Goal: Complete Application Form: Complete application form

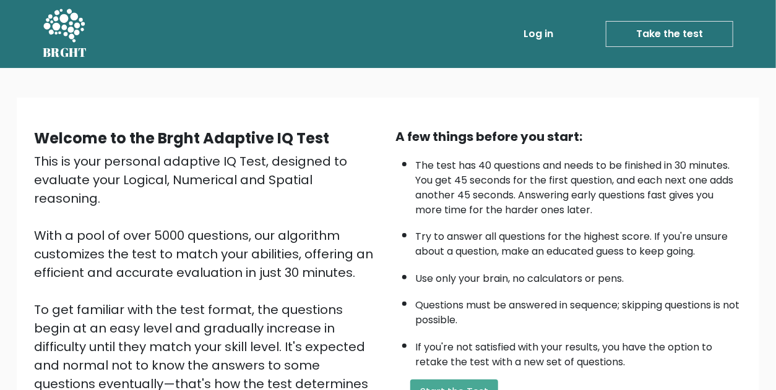
scroll to position [176, 0]
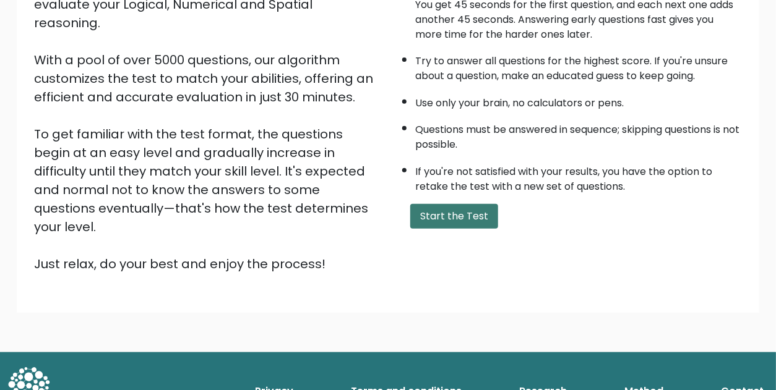
click at [455, 220] on button "Start the Test" at bounding box center [454, 216] width 88 height 25
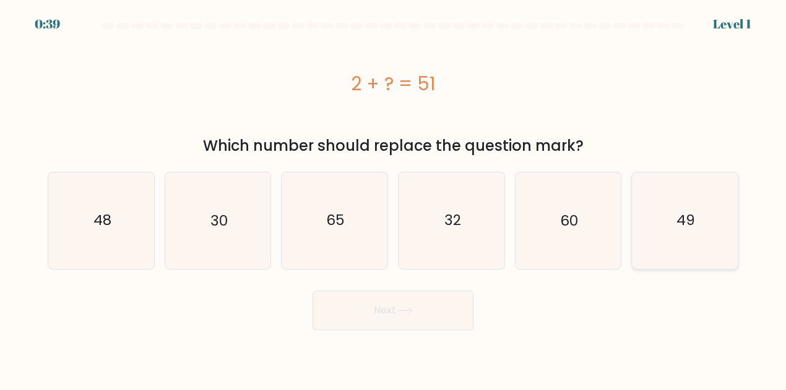
click at [707, 228] on icon "49" at bounding box center [685, 221] width 96 height 96
click at [394, 199] on input "f. 49" at bounding box center [393, 197] width 1 height 3
radio input "true"
click at [446, 304] on button "Next" at bounding box center [393, 311] width 161 height 40
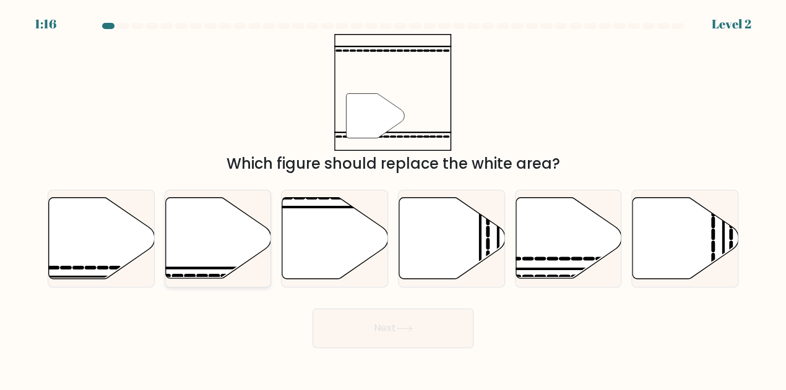
click at [223, 259] on icon at bounding box center [218, 238] width 106 height 81
click at [393, 199] on input "b." at bounding box center [393, 197] width 1 height 3
radio input "true"
click at [413, 332] on icon at bounding box center [404, 329] width 17 height 7
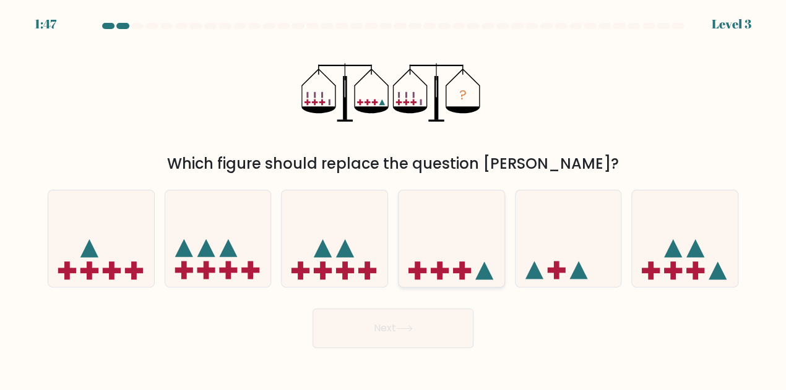
click at [459, 235] on icon at bounding box center [452, 238] width 106 height 87
click at [394, 199] on input "d." at bounding box center [393, 197] width 1 height 3
radio input "true"
click at [438, 329] on button "Next" at bounding box center [393, 329] width 161 height 40
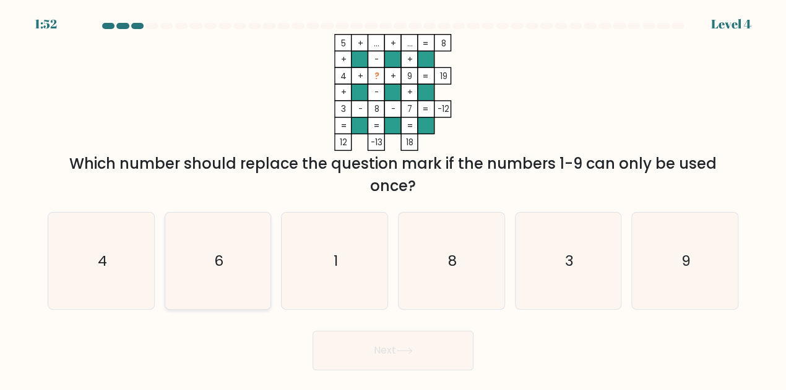
click at [262, 264] on icon "6" at bounding box center [218, 261] width 96 height 96
click at [393, 199] on input "b. 6" at bounding box center [393, 197] width 1 height 3
radio input "true"
click at [447, 363] on button "Next" at bounding box center [393, 351] width 161 height 40
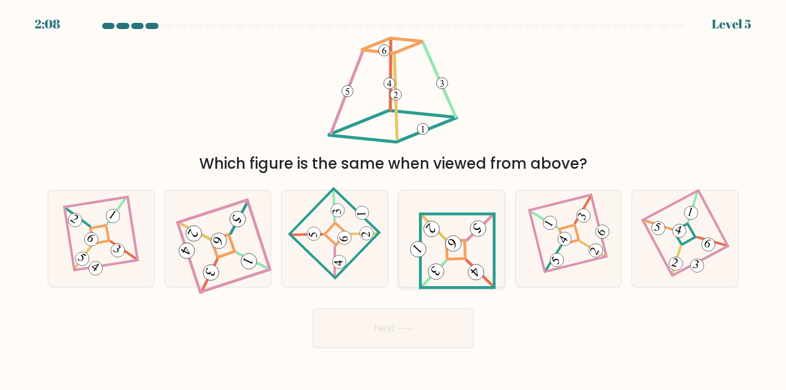
click at [423, 257] on icon at bounding box center [451, 239] width 89 height 77
click at [394, 199] on input "d." at bounding box center [393, 197] width 1 height 3
radio input "true"
click at [421, 336] on button "Next" at bounding box center [393, 329] width 161 height 40
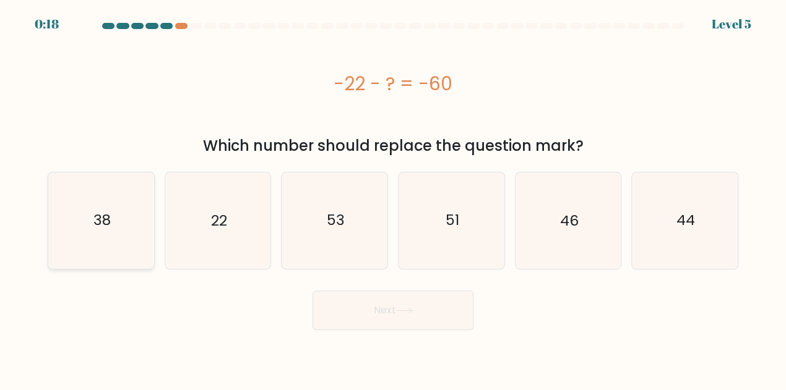
click at [98, 211] on text "38" at bounding box center [101, 221] width 17 height 20
click at [393, 199] on input "a. 38" at bounding box center [393, 197] width 1 height 3
radio input "true"
click at [394, 311] on button "Next" at bounding box center [393, 311] width 161 height 40
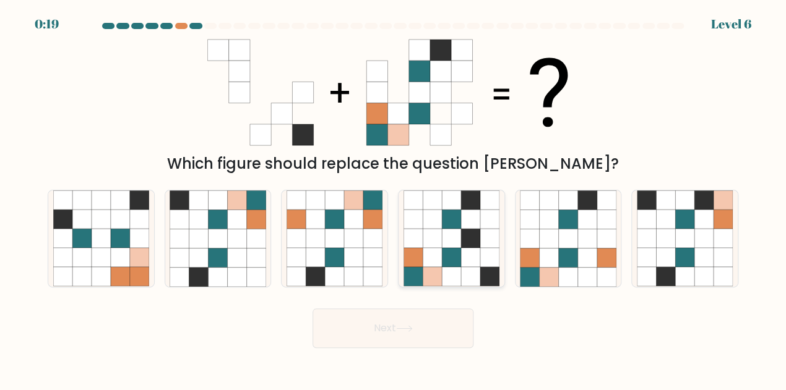
click at [459, 244] on icon at bounding box center [451, 239] width 19 height 19
click at [394, 199] on input "d." at bounding box center [393, 197] width 1 height 3
radio input "true"
click at [437, 338] on button "Next" at bounding box center [393, 329] width 161 height 40
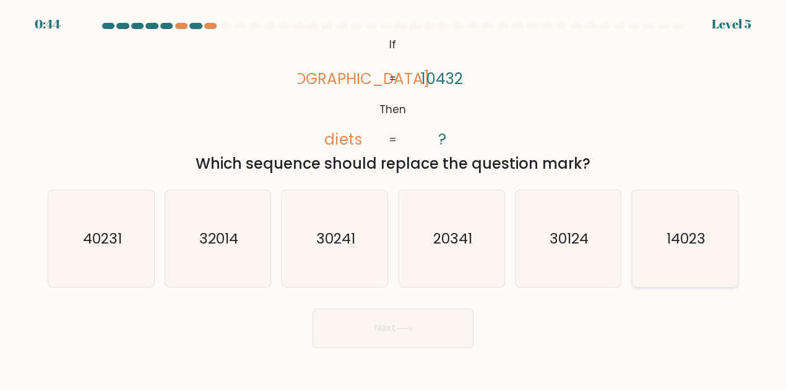
click at [697, 248] on text "14023" at bounding box center [685, 239] width 39 height 20
click at [394, 199] on input "f. 14023" at bounding box center [393, 197] width 1 height 3
radio input "true"
click at [418, 356] on body "0:44 Level 5 If" at bounding box center [393, 195] width 786 height 390
click at [413, 336] on button "Next" at bounding box center [393, 329] width 161 height 40
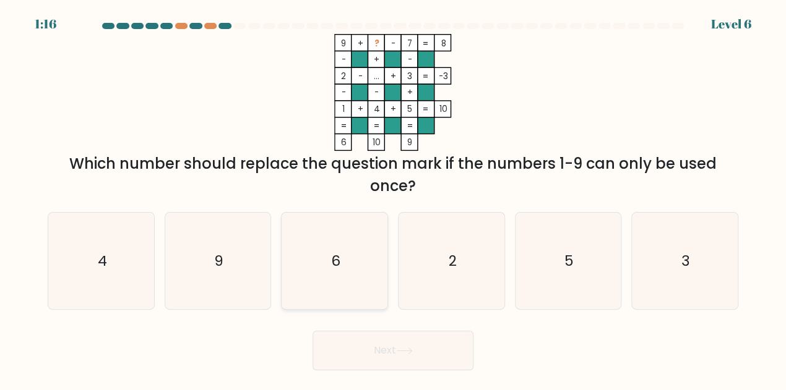
click at [346, 269] on icon "6" at bounding box center [335, 261] width 96 height 96
click at [393, 199] on input "c. 6" at bounding box center [393, 197] width 1 height 3
radio input "true"
click at [423, 352] on button "Next" at bounding box center [393, 351] width 161 height 40
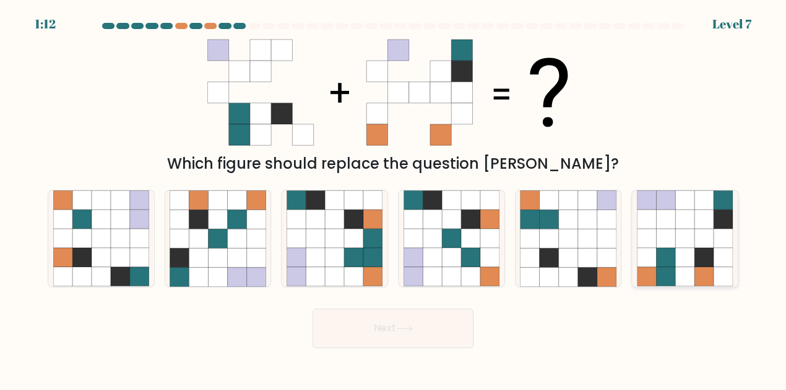
click at [681, 249] on icon at bounding box center [684, 258] width 19 height 19
click at [394, 199] on input "f." at bounding box center [393, 197] width 1 height 3
radio input "true"
click at [395, 337] on button "Next" at bounding box center [393, 329] width 161 height 40
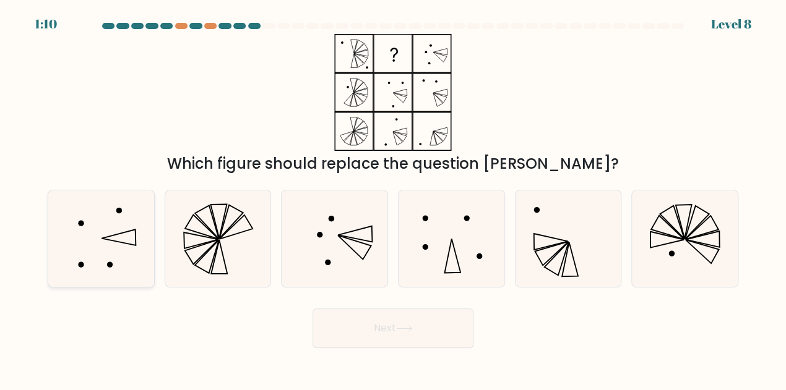
click at [124, 257] on icon at bounding box center [101, 239] width 96 height 96
click at [393, 199] on input "a." at bounding box center [393, 197] width 1 height 3
radio input "true"
click at [410, 327] on icon at bounding box center [404, 329] width 17 height 7
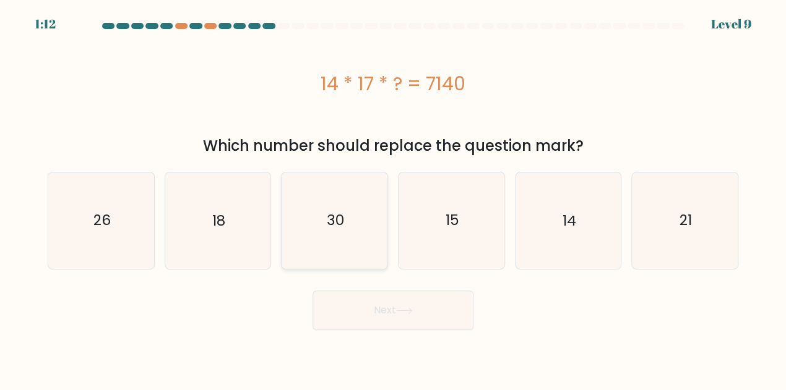
click at [383, 228] on div "30" at bounding box center [334, 220] width 107 height 97
click at [393, 199] on input "c. 30" at bounding box center [393, 197] width 1 height 3
radio input "true"
click at [433, 329] on button "Next" at bounding box center [393, 311] width 161 height 40
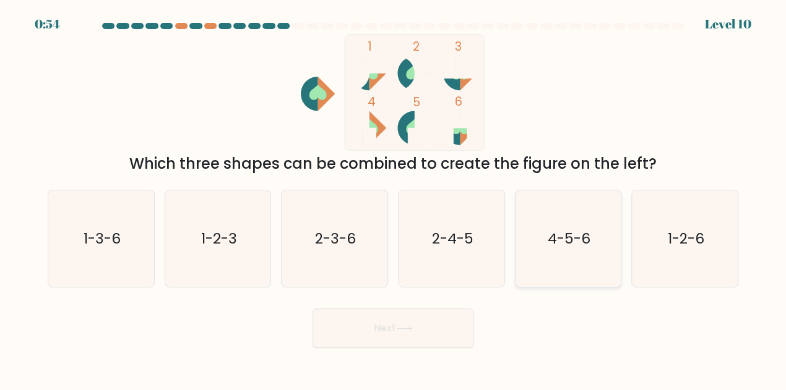
click at [572, 265] on icon "4-5-6" at bounding box center [568, 239] width 96 height 96
click at [394, 199] on input "e. 4-5-6" at bounding box center [393, 197] width 1 height 3
radio input "true"
click at [389, 339] on button "Next" at bounding box center [393, 329] width 161 height 40
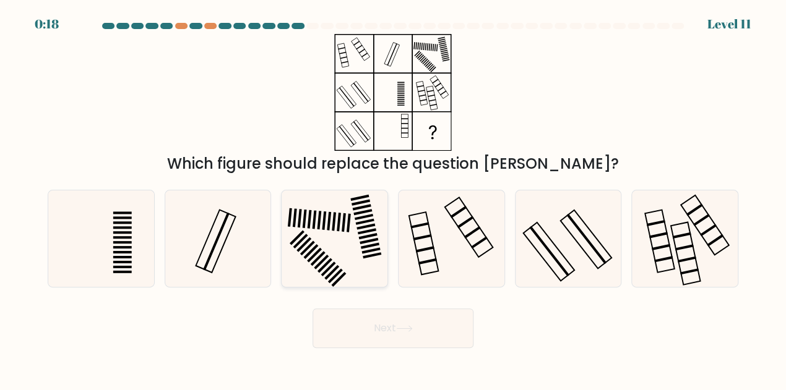
click at [309, 217] on rect at bounding box center [310, 219] width 4 height 19
click at [393, 199] on input "c." at bounding box center [393, 197] width 1 height 3
radio input "true"
click at [435, 336] on button "Next" at bounding box center [393, 329] width 161 height 40
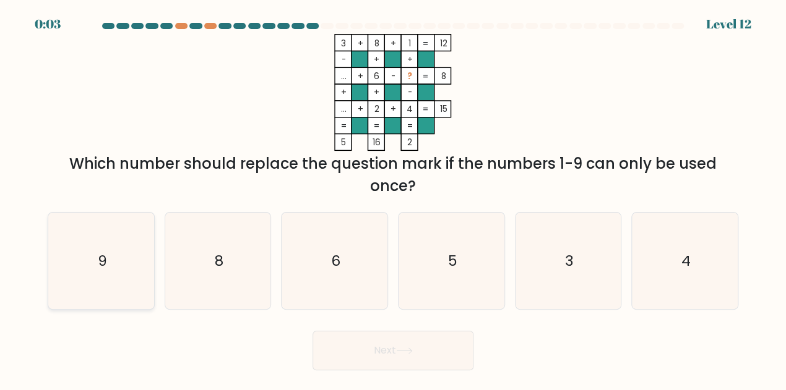
click at [109, 274] on icon "9" at bounding box center [101, 261] width 96 height 96
click at [393, 199] on input "a. 9" at bounding box center [393, 197] width 1 height 3
radio input "true"
drag, startPoint x: 432, startPoint y: 285, endPoint x: 428, endPoint y: 295, distance: 11.2
click at [433, 285] on icon "5" at bounding box center [451, 261] width 96 height 96
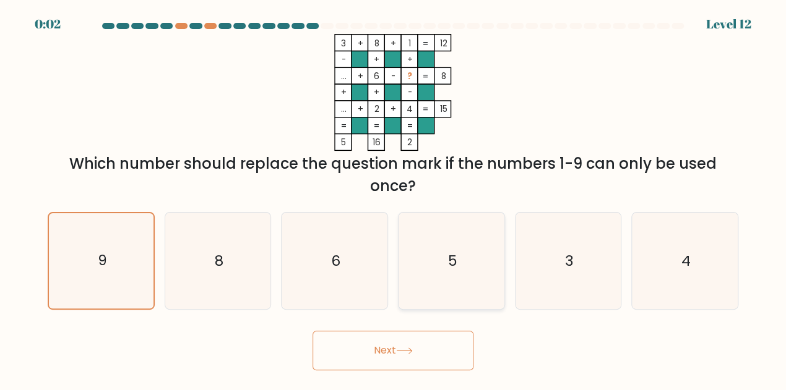
click at [394, 199] on input "d. 5" at bounding box center [393, 197] width 1 height 3
radio input "true"
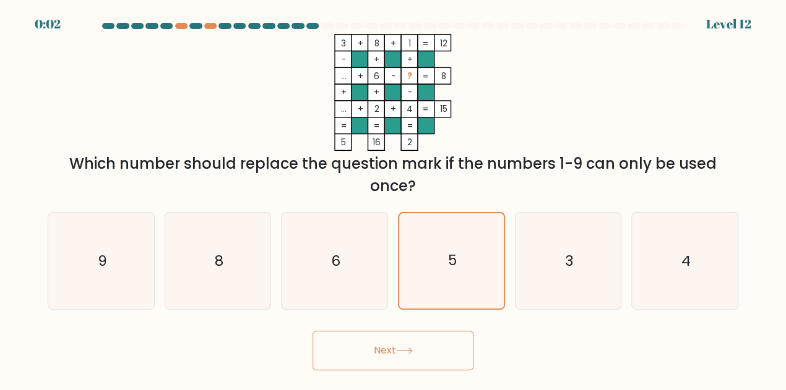
click at [409, 344] on button "Next" at bounding box center [393, 351] width 161 height 40
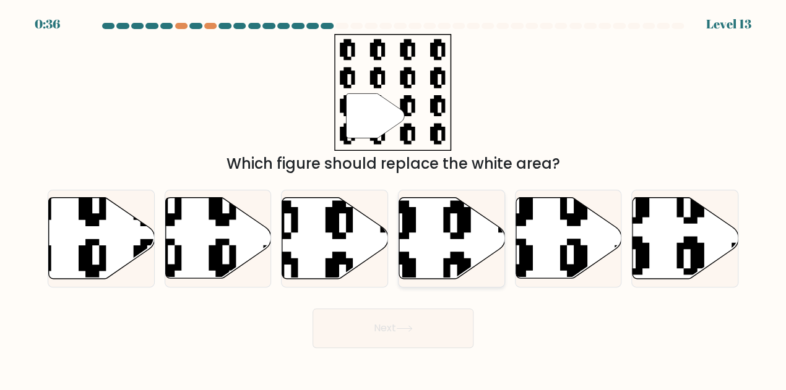
click at [439, 235] on icon at bounding box center [452, 238] width 106 height 81
click at [394, 199] on input "d." at bounding box center [393, 197] width 1 height 3
radio input "true"
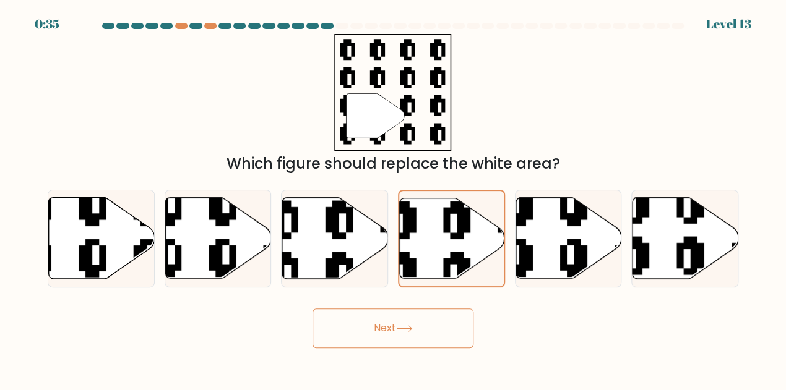
click at [408, 334] on button "Next" at bounding box center [393, 329] width 161 height 40
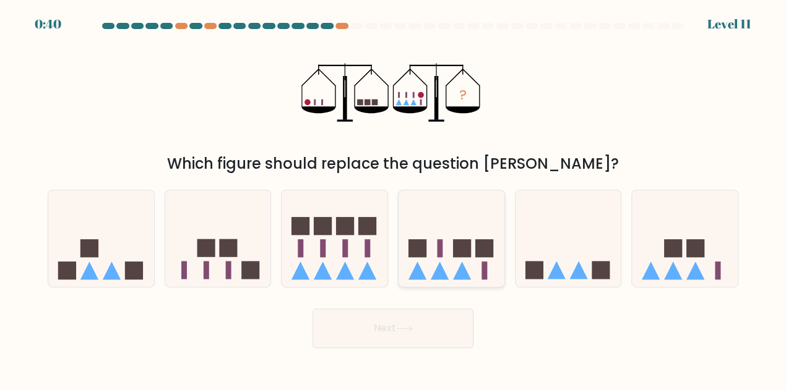
click at [447, 249] on icon at bounding box center [452, 238] width 106 height 87
click at [394, 199] on input "d." at bounding box center [393, 197] width 1 height 3
radio input "true"
click at [416, 309] on button "Next" at bounding box center [393, 329] width 161 height 40
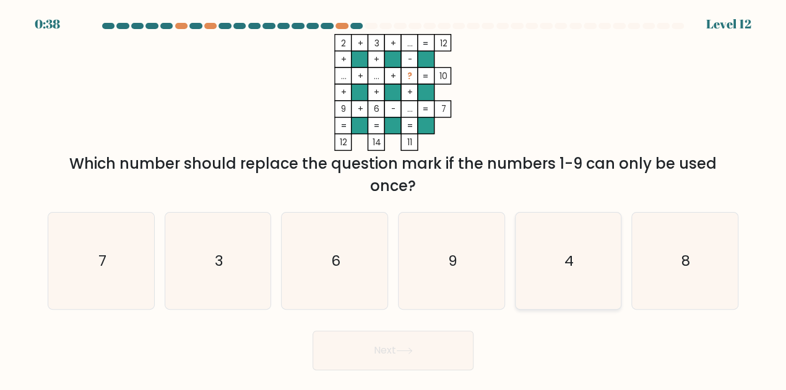
click at [554, 262] on icon "4" at bounding box center [568, 261] width 96 height 96
click at [394, 199] on input "e. 4" at bounding box center [393, 197] width 1 height 3
radio input "true"
click at [429, 363] on button "Next" at bounding box center [393, 351] width 161 height 40
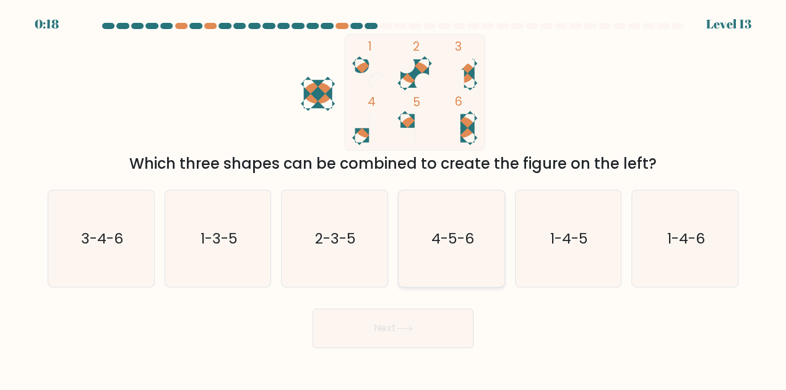
click at [406, 244] on icon "4-5-6" at bounding box center [451, 239] width 96 height 96
click at [394, 199] on input "d. 4-5-6" at bounding box center [393, 197] width 1 height 3
radio input "true"
click at [421, 332] on button "Next" at bounding box center [393, 329] width 161 height 40
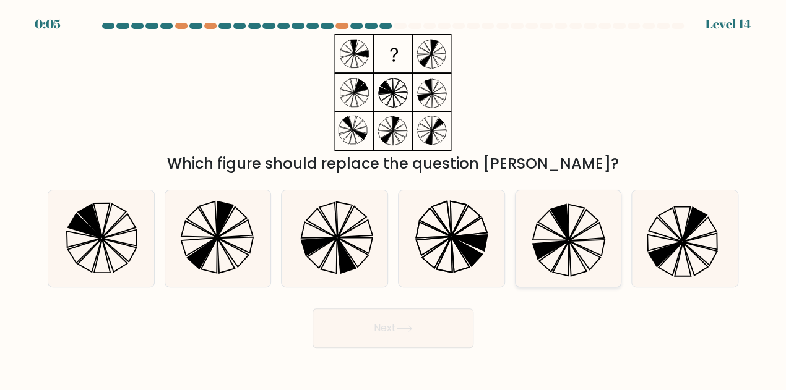
click at [581, 277] on icon at bounding box center [568, 239] width 96 height 96
click at [394, 199] on input "e." at bounding box center [393, 197] width 1 height 3
radio input "true"
click at [439, 340] on button "Next" at bounding box center [393, 329] width 161 height 40
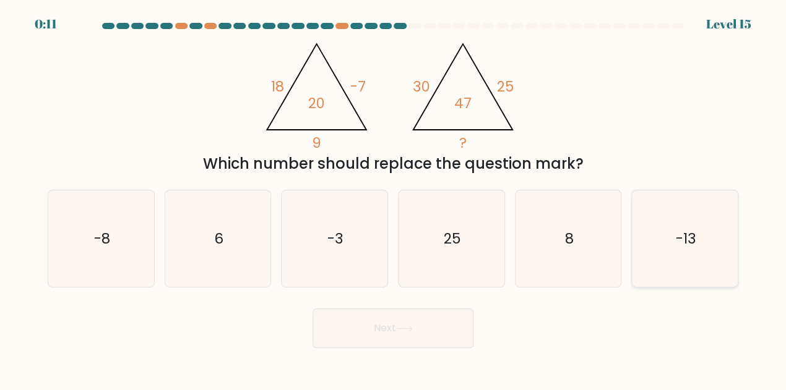
click at [701, 251] on icon "-13" at bounding box center [685, 239] width 96 height 96
click at [394, 199] on input "f. -13" at bounding box center [393, 197] width 1 height 3
radio input "true"
drag, startPoint x: 413, startPoint y: 297, endPoint x: 413, endPoint y: 306, distance: 9.3
click at [413, 298] on form at bounding box center [393, 186] width 786 height 326
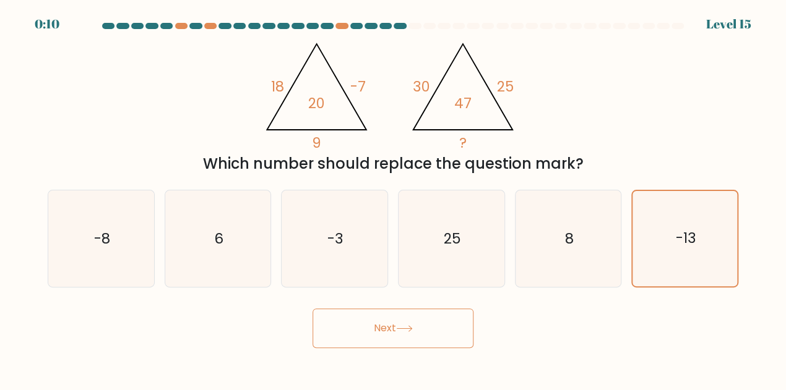
click at [412, 332] on icon at bounding box center [404, 329] width 17 height 7
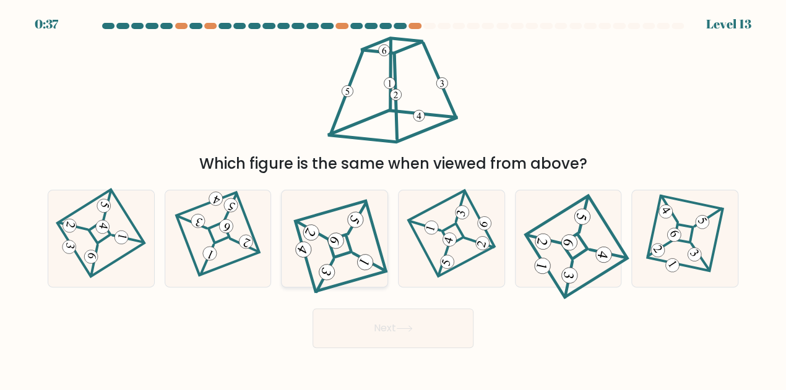
click at [314, 222] on icon at bounding box center [334, 239] width 87 height 77
click at [393, 199] on input "c." at bounding box center [393, 197] width 1 height 3
radio input "true"
click at [407, 336] on button "Next" at bounding box center [393, 329] width 161 height 40
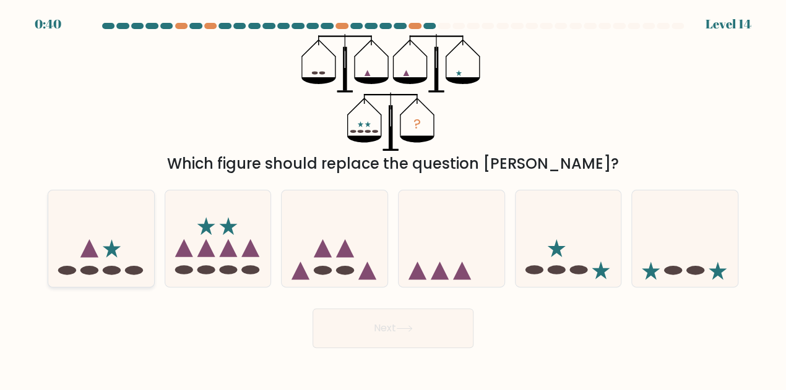
click at [100, 240] on icon at bounding box center [101, 238] width 106 height 87
click at [393, 199] on input "a." at bounding box center [393, 197] width 1 height 3
radio input "true"
click at [401, 327] on icon at bounding box center [404, 329] width 17 height 7
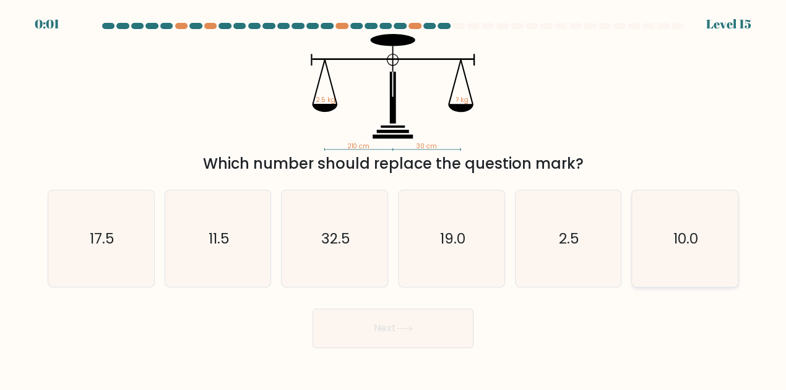
click at [707, 248] on icon "10.0" at bounding box center [685, 239] width 96 height 96
click at [394, 199] on input "f. 10.0" at bounding box center [393, 197] width 1 height 3
radio input "true"
click at [413, 341] on button "Next" at bounding box center [393, 329] width 161 height 40
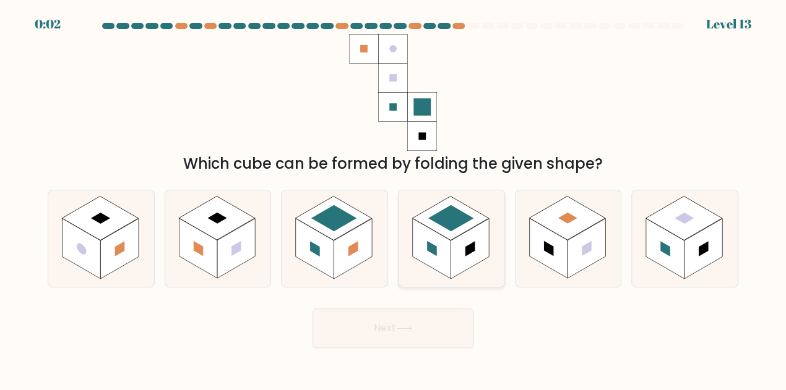
click at [442, 257] on rect at bounding box center [431, 249] width 38 height 60
click at [394, 199] on input "d." at bounding box center [393, 197] width 1 height 3
radio input "true"
click at [414, 339] on button "Next" at bounding box center [393, 329] width 161 height 40
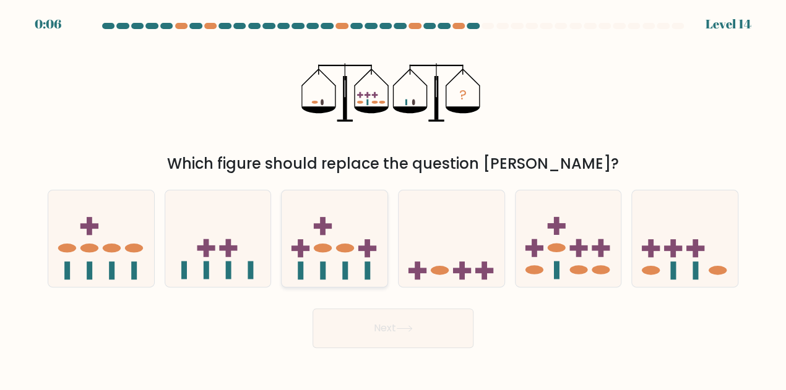
click at [343, 254] on icon at bounding box center [335, 238] width 106 height 87
click at [393, 199] on input "c." at bounding box center [393, 197] width 1 height 3
radio input "true"
click at [439, 347] on button "Next" at bounding box center [393, 329] width 161 height 40
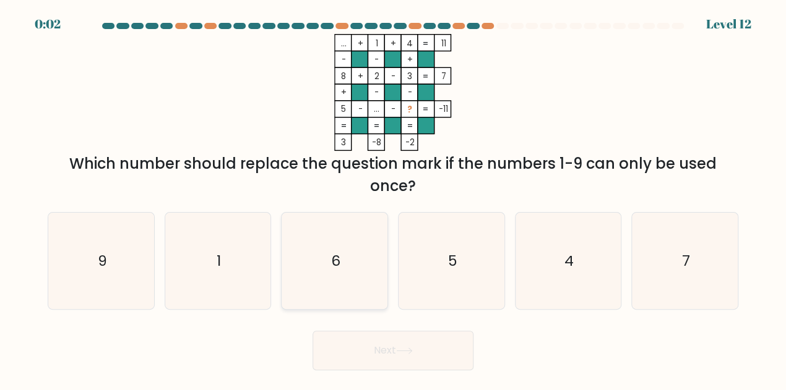
click at [317, 262] on icon "6" at bounding box center [335, 261] width 96 height 96
click at [393, 199] on input "c. 6" at bounding box center [393, 197] width 1 height 3
radio input "true"
click at [488, 277] on icon "5" at bounding box center [451, 261] width 96 height 96
click at [394, 199] on input "d. 5" at bounding box center [393, 197] width 1 height 3
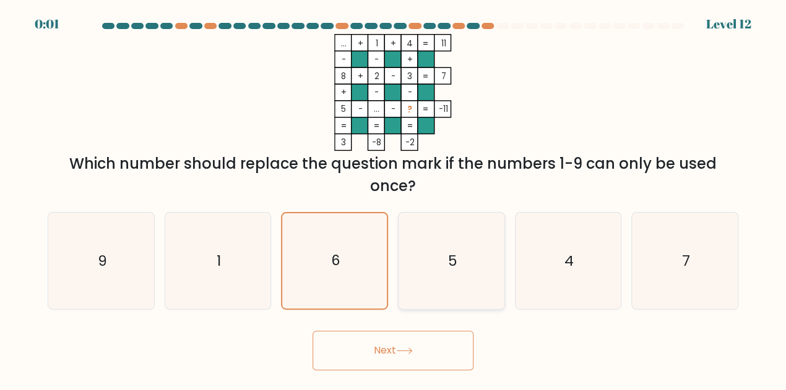
radio input "true"
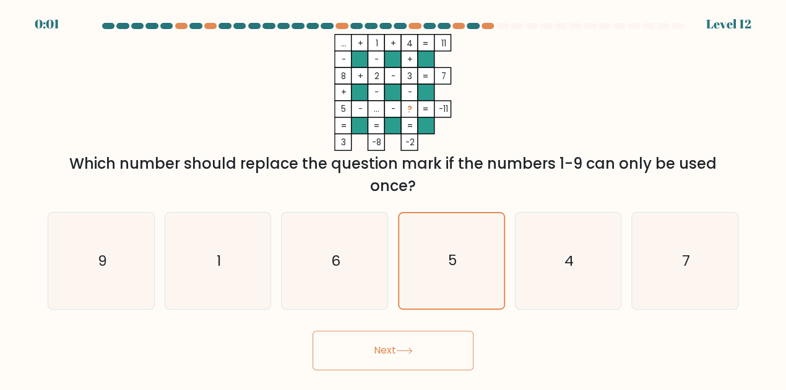
click at [428, 359] on button "Next" at bounding box center [393, 351] width 161 height 40
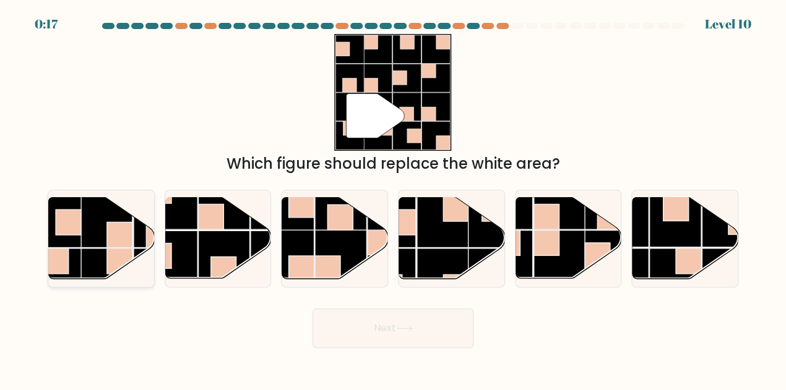
click at [113, 230] on rect at bounding box center [119, 235] width 25 height 25
click at [393, 199] on input "a." at bounding box center [393, 197] width 1 height 3
radio input "true"
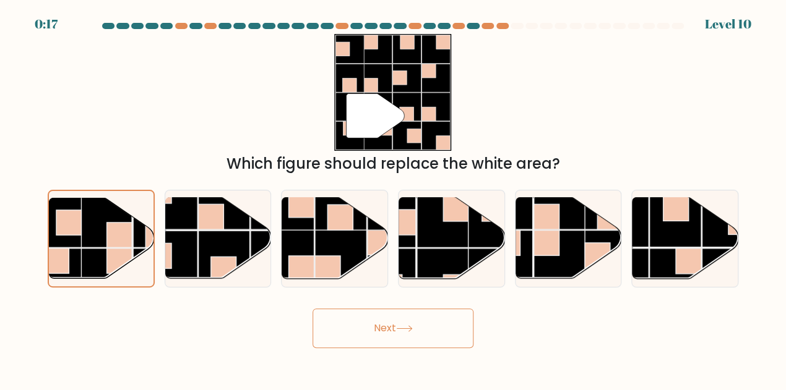
click at [416, 328] on button "Next" at bounding box center [393, 329] width 161 height 40
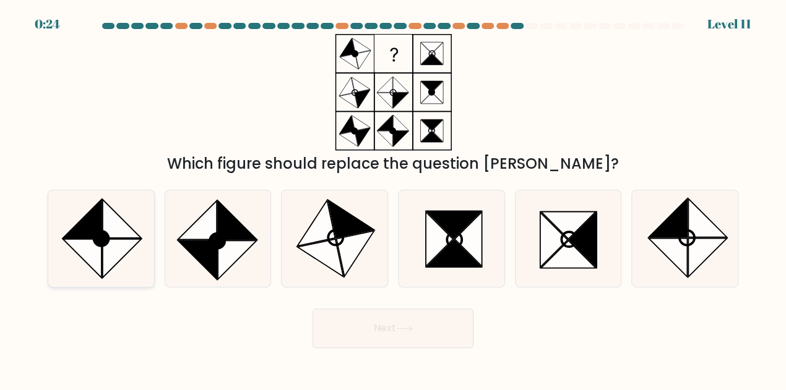
click at [99, 232] on circle at bounding box center [100, 239] width 21 height 21
click at [393, 199] on input "a." at bounding box center [393, 197] width 1 height 3
radio input "true"
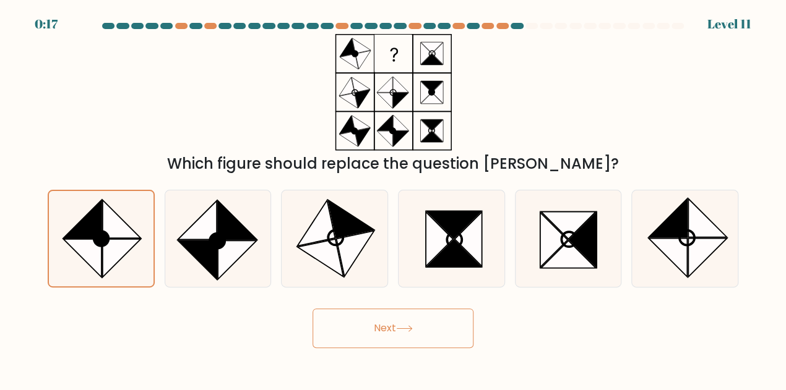
click at [418, 336] on button "Next" at bounding box center [393, 329] width 161 height 40
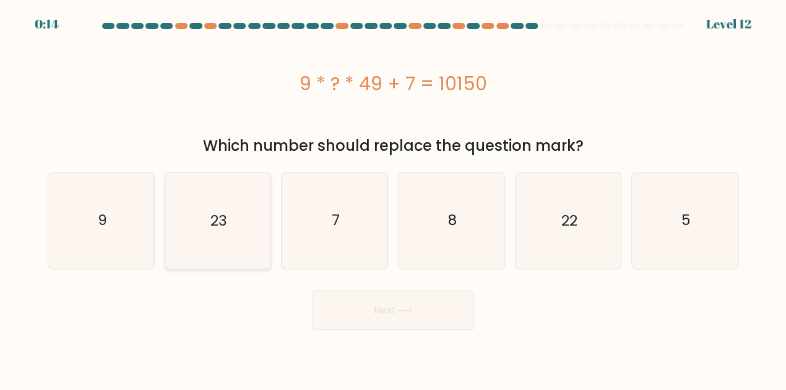
click at [199, 217] on icon "23" at bounding box center [218, 221] width 96 height 96
click at [393, 199] on input "b. 23" at bounding box center [393, 197] width 1 height 3
radio input "true"
click at [415, 317] on button "Next" at bounding box center [393, 311] width 161 height 40
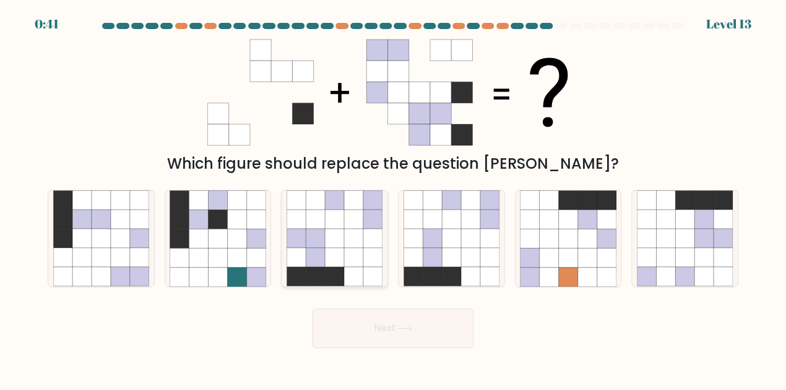
click at [367, 265] on icon at bounding box center [372, 258] width 19 height 19
click at [393, 199] on input "c." at bounding box center [393, 197] width 1 height 3
radio input "true"
click at [434, 329] on button "Next" at bounding box center [393, 329] width 161 height 40
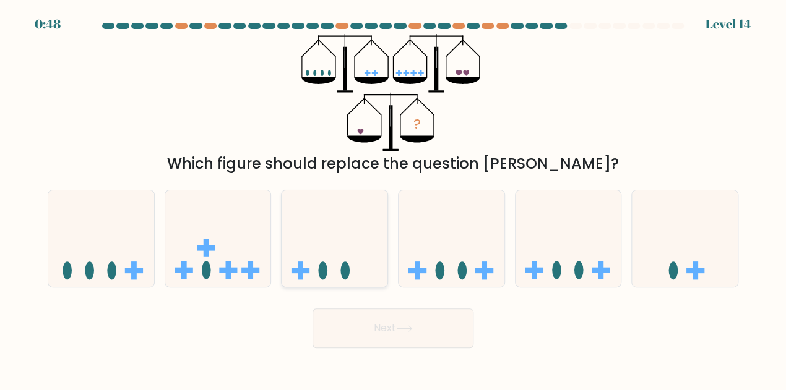
click at [347, 266] on ellipse at bounding box center [344, 271] width 9 height 18
click at [393, 199] on input "c." at bounding box center [393, 197] width 1 height 3
radio input "true"
click at [459, 366] on body "0:47 Level 14" at bounding box center [393, 195] width 786 height 390
click at [441, 334] on button "Next" at bounding box center [393, 329] width 161 height 40
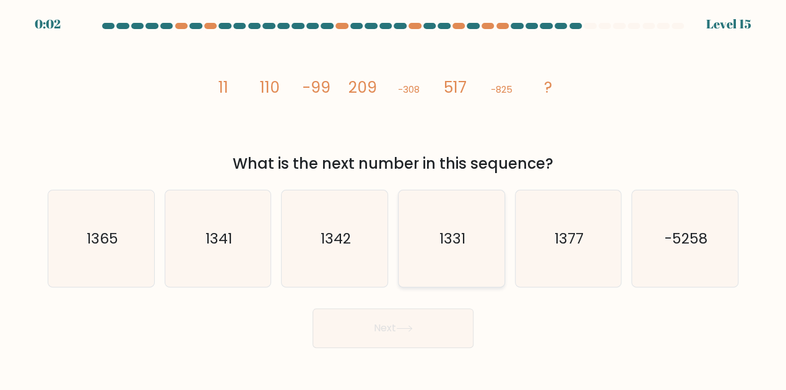
click at [465, 257] on icon "1331" at bounding box center [451, 239] width 96 height 96
click at [394, 199] on input "d. 1331" at bounding box center [393, 197] width 1 height 3
radio input "true"
click at [447, 323] on button "Next" at bounding box center [393, 329] width 161 height 40
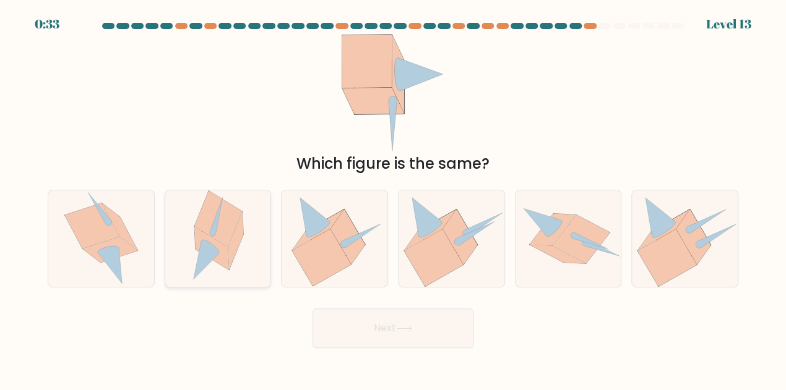
click at [238, 246] on icon at bounding box center [235, 240] width 15 height 57
click at [393, 199] on input "b." at bounding box center [393, 197] width 1 height 3
radio input "true"
click at [431, 319] on button "Next" at bounding box center [393, 329] width 161 height 40
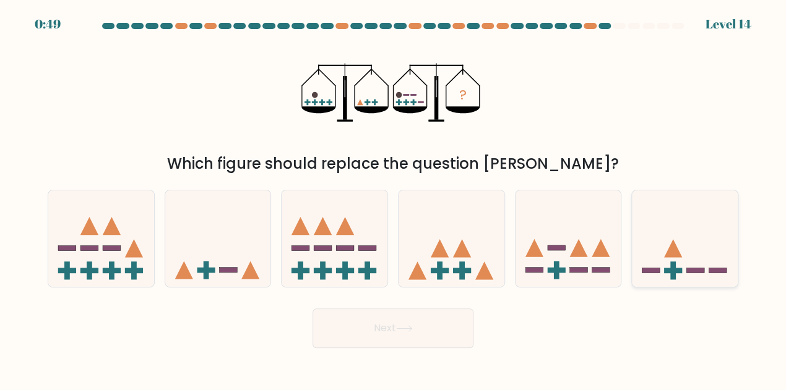
click at [718, 269] on rect at bounding box center [718, 270] width 18 height 5
click at [394, 199] on input "f." at bounding box center [393, 197] width 1 height 3
radio input "true"
click at [413, 335] on button "Next" at bounding box center [393, 329] width 161 height 40
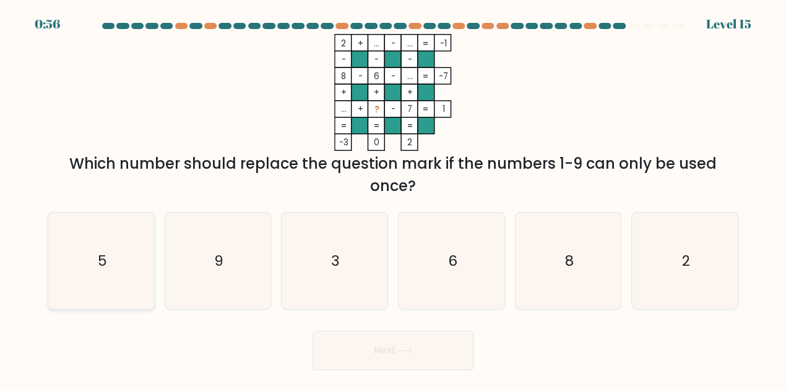
click at [87, 252] on icon "5" at bounding box center [101, 261] width 96 height 96
click at [393, 199] on input "a. 5" at bounding box center [393, 197] width 1 height 3
radio input "true"
click at [404, 361] on button "Next" at bounding box center [393, 351] width 161 height 40
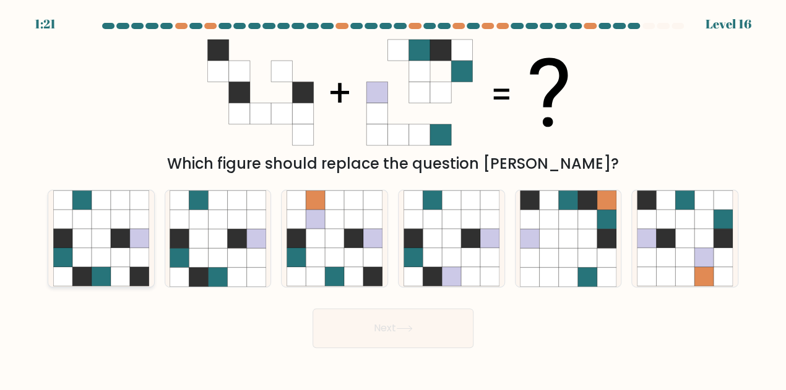
click at [84, 282] on icon at bounding box center [81, 277] width 19 height 19
click at [393, 199] on input "a." at bounding box center [393, 197] width 1 height 3
radio input "true"
click at [441, 326] on button "Next" at bounding box center [393, 329] width 161 height 40
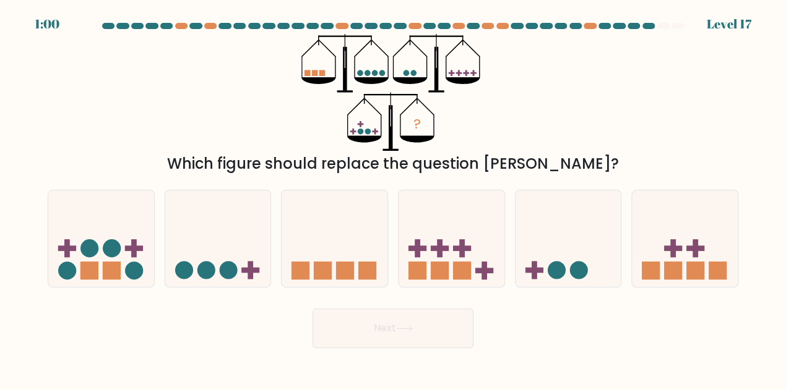
click at [187, 288] on form at bounding box center [393, 186] width 786 height 326
click at [216, 254] on icon at bounding box center [218, 238] width 106 height 87
click at [393, 199] on input "b." at bounding box center [393, 197] width 1 height 3
radio input "true"
click at [416, 328] on button "Next" at bounding box center [393, 329] width 161 height 40
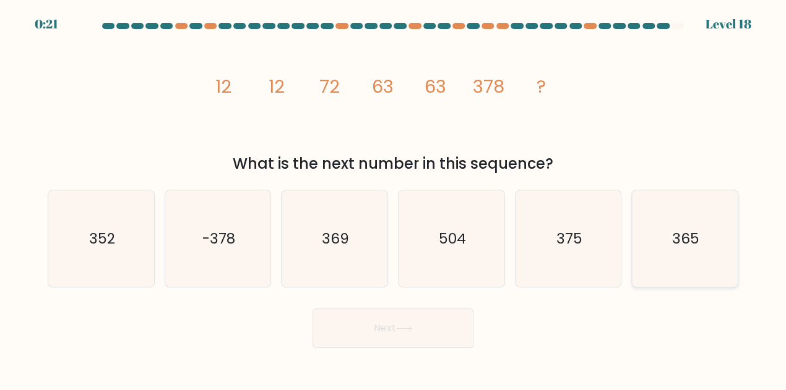
drag, startPoint x: 640, startPoint y: 235, endPoint x: 653, endPoint y: 238, distance: 12.8
click at [641, 235] on icon "365" at bounding box center [685, 239] width 96 height 96
click at [394, 199] on input "f. 365" at bounding box center [393, 197] width 1 height 3
radio input "true"
click at [429, 311] on button "Next" at bounding box center [393, 329] width 161 height 40
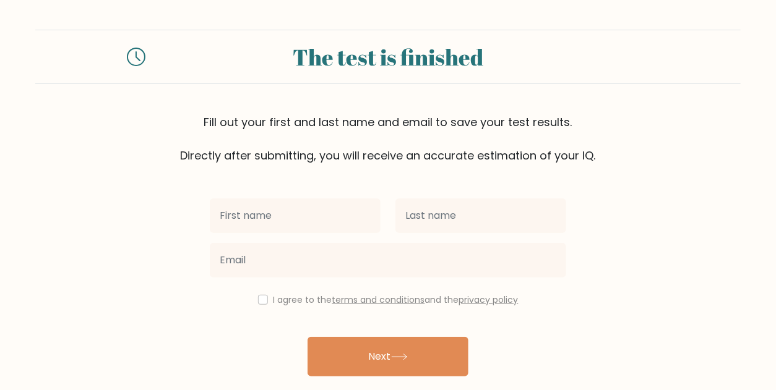
click at [295, 223] on input "text" at bounding box center [295, 216] width 171 height 35
type input "[PERSON_NAME]"
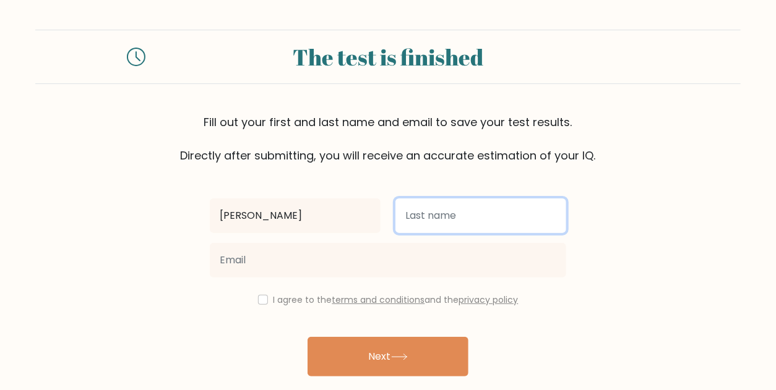
click at [444, 210] on input "text" at bounding box center [480, 216] width 171 height 35
type input "[GEOGRAPHIC_DATA]"
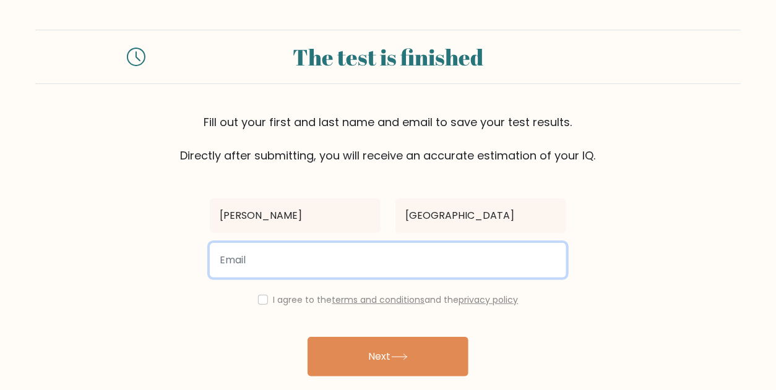
click at [321, 255] on input "email" at bounding box center [388, 260] width 356 height 35
type input "[EMAIL_ADDRESS][DOMAIN_NAME]"
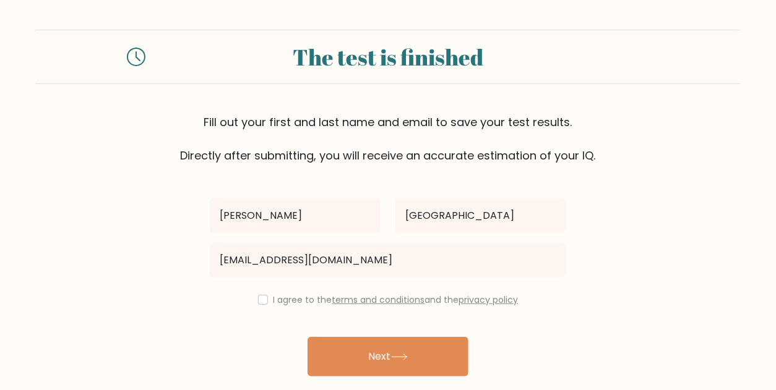
click at [265, 303] on div "I agree to the terms and conditions and the privacy policy" at bounding box center [387, 300] width 371 height 15
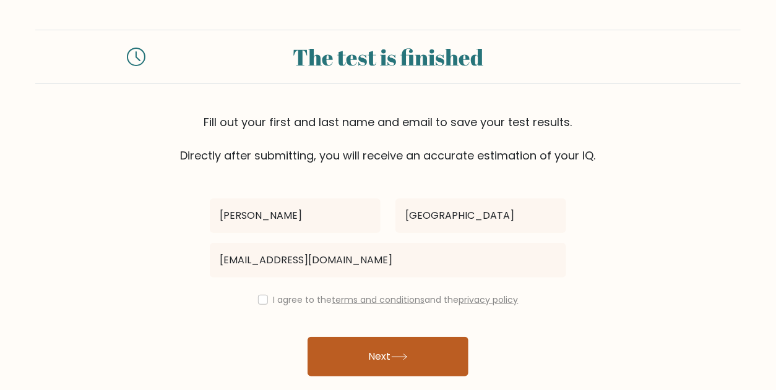
scroll to position [43, 0]
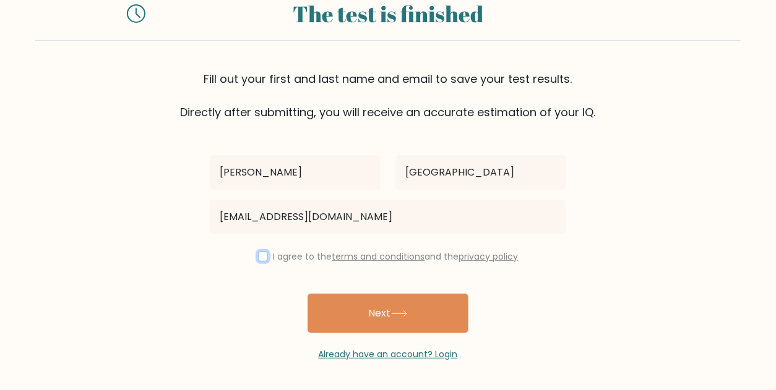
click at [259, 260] on input "checkbox" at bounding box center [263, 257] width 10 height 10
checkbox input "true"
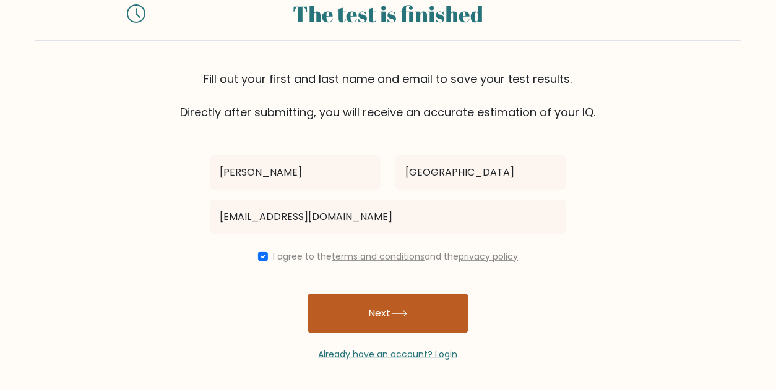
click at [400, 309] on button "Next" at bounding box center [388, 314] width 161 height 40
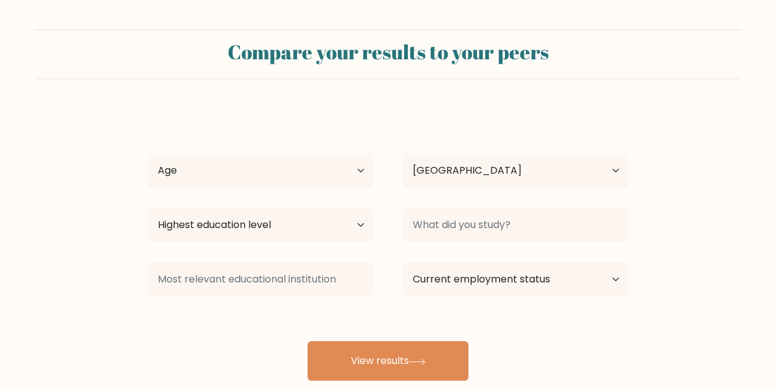
select select "PH"
drag, startPoint x: 505, startPoint y: 244, endPoint x: 502, endPoint y: 229, distance: 15.7
click at [503, 243] on div at bounding box center [515, 225] width 255 height 45
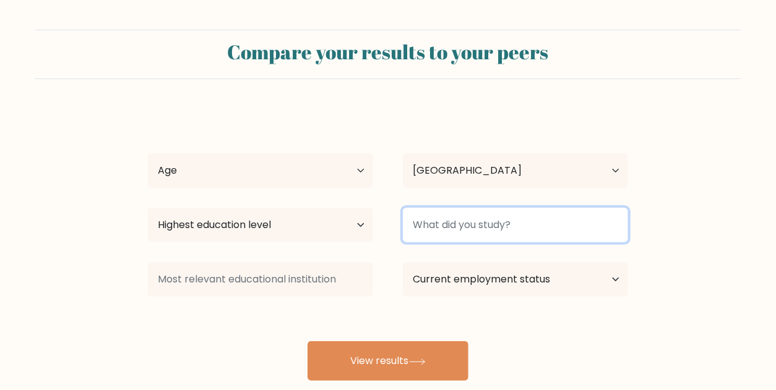
click at [501, 228] on input at bounding box center [515, 225] width 225 height 35
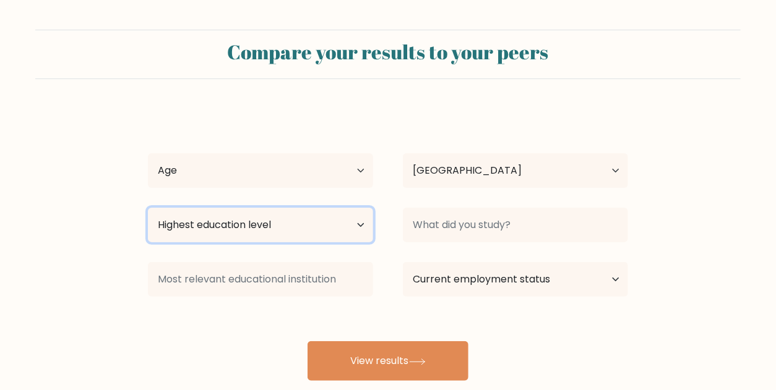
click at [321, 228] on select "Highest education level No schooling Primary Lower Secondary Upper Secondary Oc…" at bounding box center [260, 225] width 225 height 35
select select "upper_secondary"
click at [148, 208] on select "Highest education level No schooling Primary Lower Secondary Upper Secondary Oc…" at bounding box center [260, 225] width 225 height 35
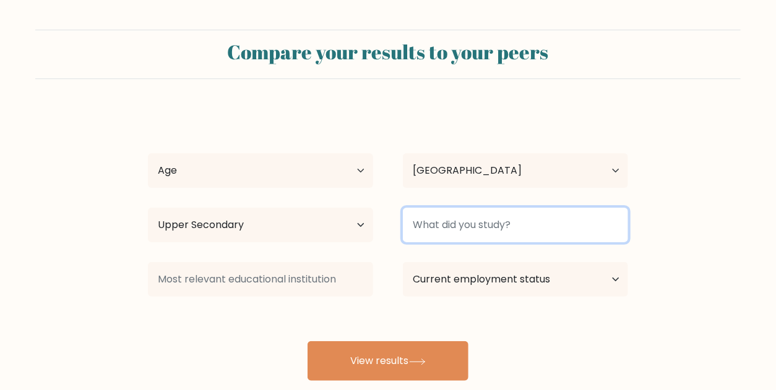
click at [520, 222] on input at bounding box center [515, 225] width 225 height 35
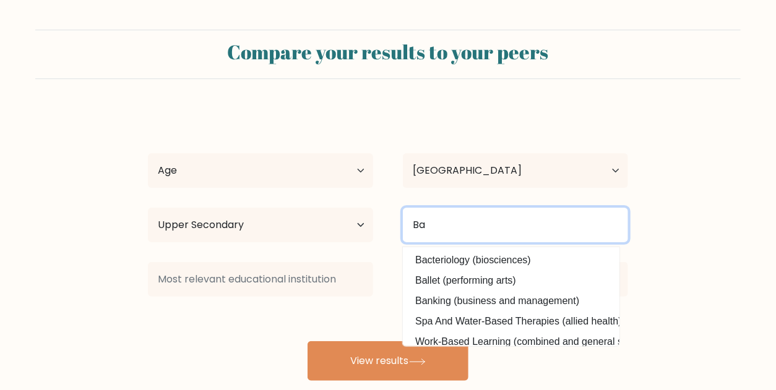
type input "B"
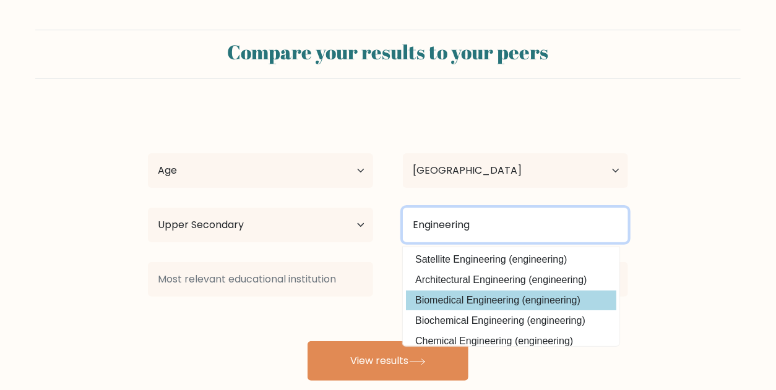
scroll to position [111, 0]
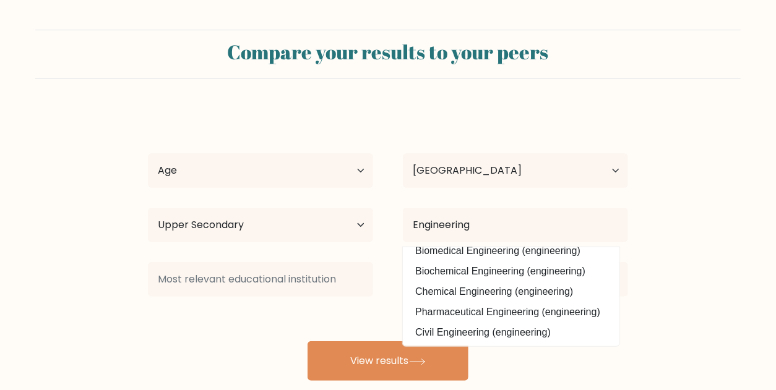
click at [493, 328] on option "Civil Engineering (engineering)" at bounding box center [511, 333] width 210 height 20
type input "Civil Engineering"
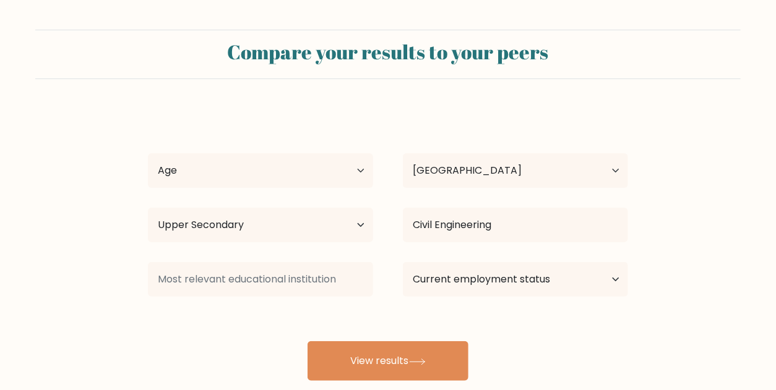
scroll to position [62, 0]
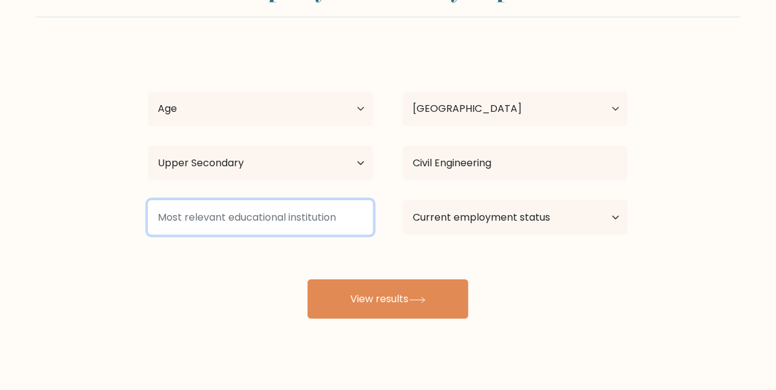
click at [328, 210] on input at bounding box center [260, 218] width 225 height 35
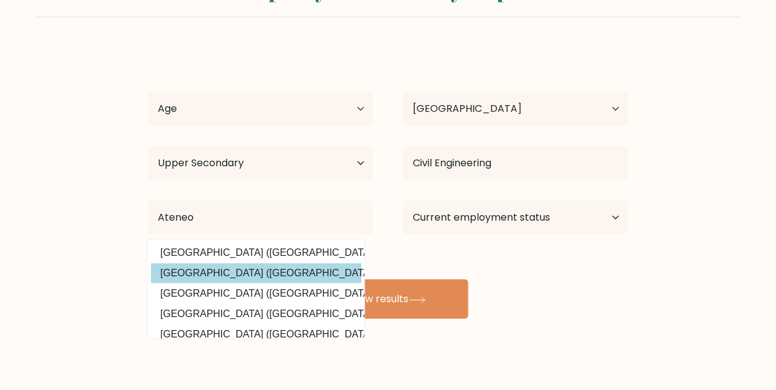
click at [267, 269] on option "Ateneo de Davao University (Philippines)" at bounding box center [256, 274] width 210 height 20
type input "[GEOGRAPHIC_DATA]"
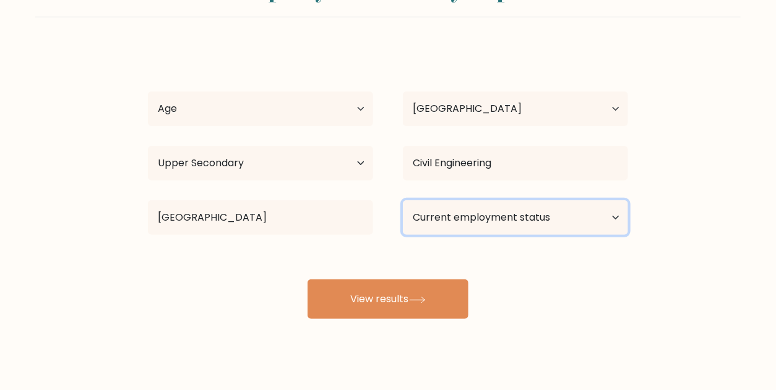
click at [564, 225] on select "Current employment status Employed Student Retired Other / prefer not to answer" at bounding box center [515, 218] width 225 height 35
select select "other"
click at [403, 201] on select "Current employment status Employed Student Retired Other / prefer not to answer" at bounding box center [515, 218] width 225 height 35
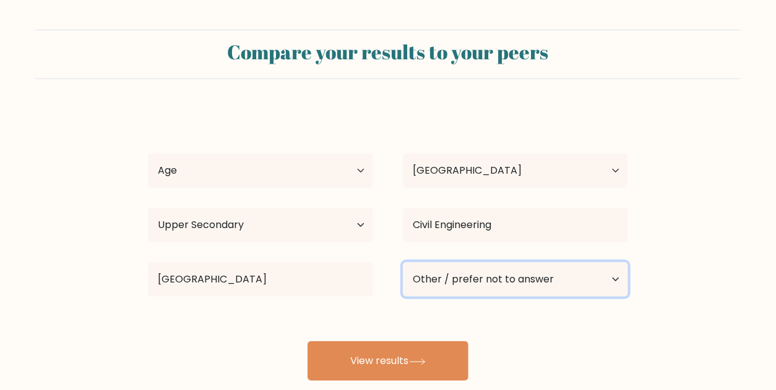
scroll to position [79, 0]
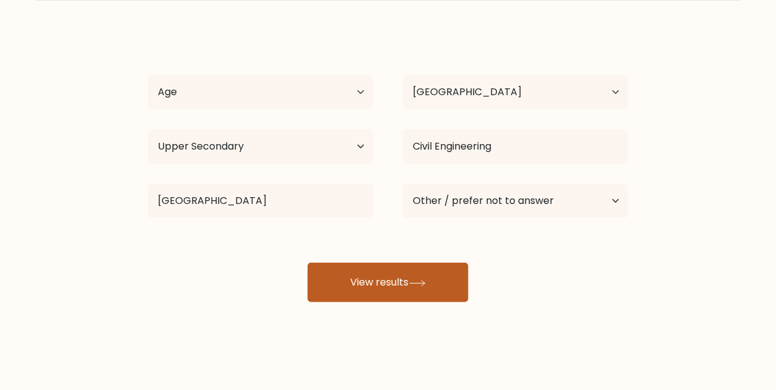
drag, startPoint x: 405, startPoint y: 268, endPoint x: 408, endPoint y: 278, distance: 10.4
click at [405, 268] on button "View results" at bounding box center [388, 283] width 161 height 40
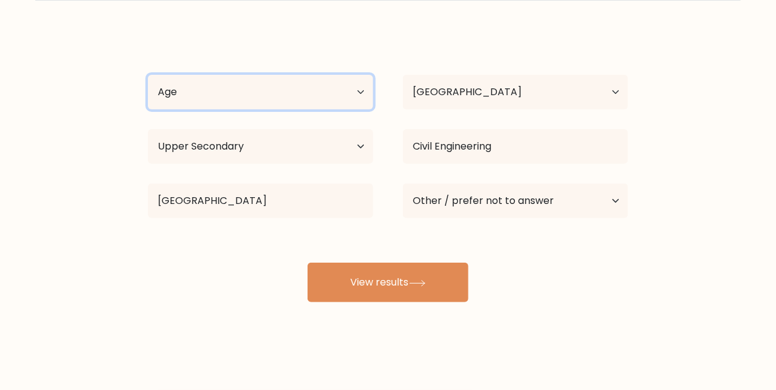
click at [239, 98] on select "Age Under 18 years old 18-24 years old 25-34 years old 35-44 years old 45-54 ye…" at bounding box center [260, 92] width 225 height 35
select select "35_44"
click at [148, 75] on select "Age Under 18 years old 18-24 years old 25-34 years old 35-44 years old 45-54 ye…" at bounding box center [260, 92] width 225 height 35
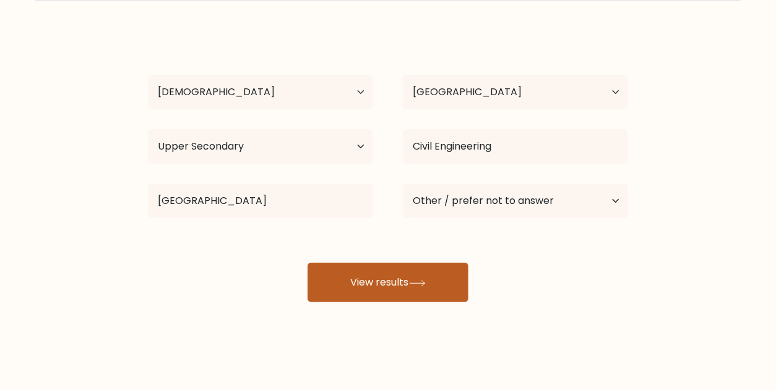
click at [389, 291] on button "View results" at bounding box center [388, 283] width 161 height 40
